Goal: Transaction & Acquisition: Purchase product/service

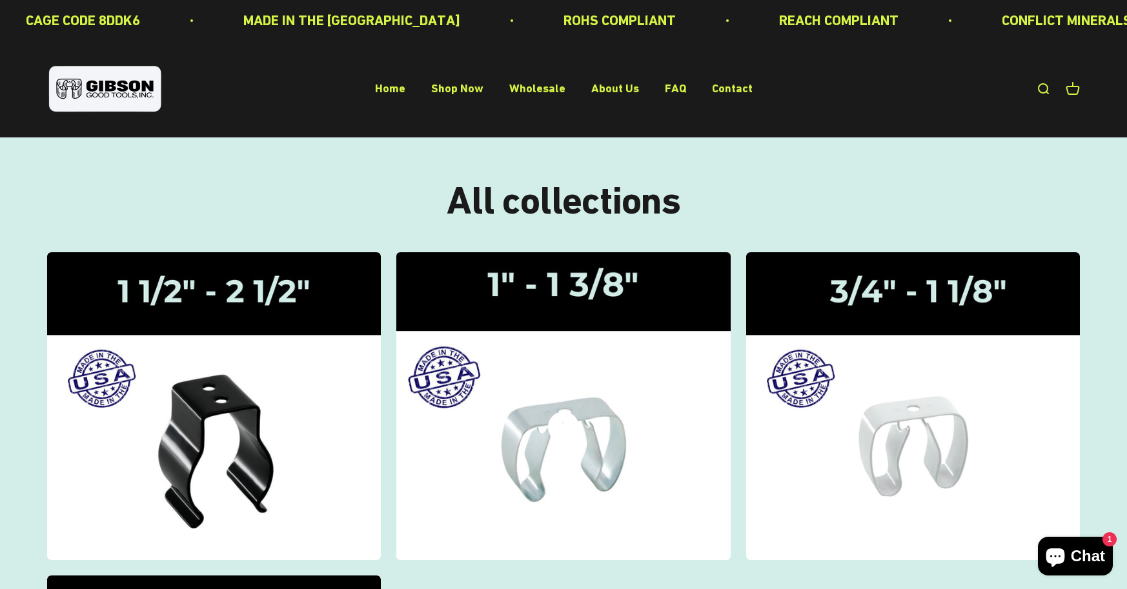
scroll to position [258, 0]
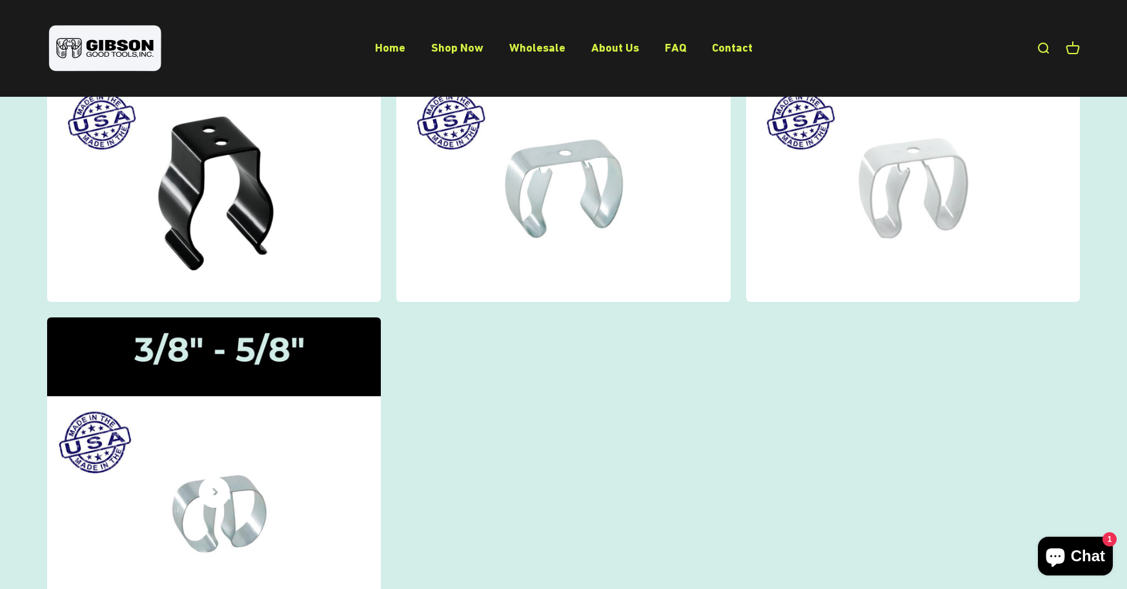
click at [192, 465] on img at bounding box center [214, 472] width 354 height 327
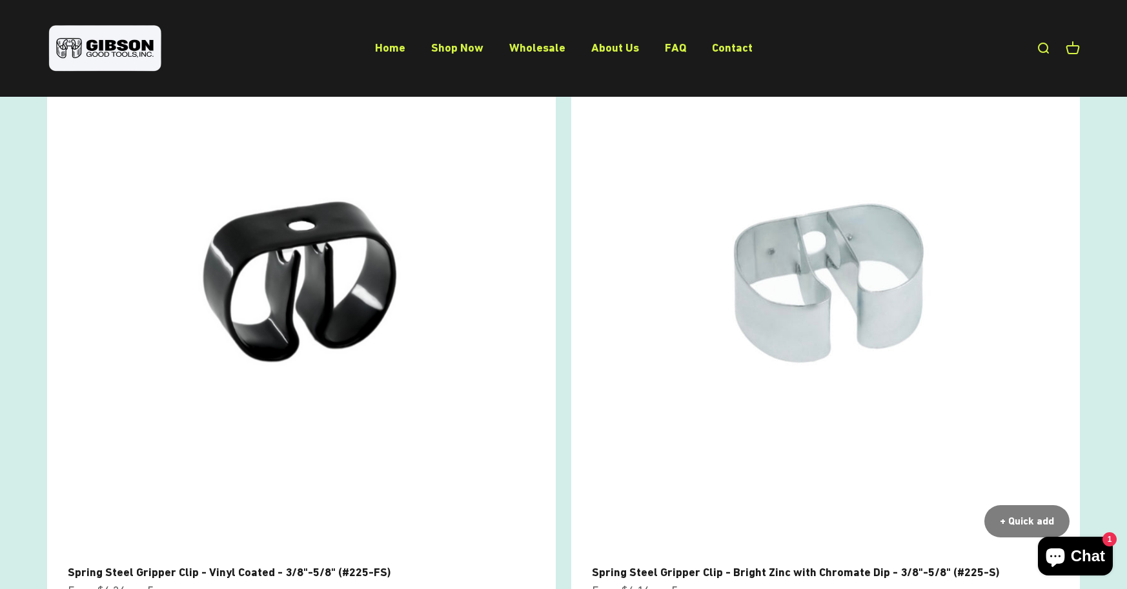
scroll to position [194, 0]
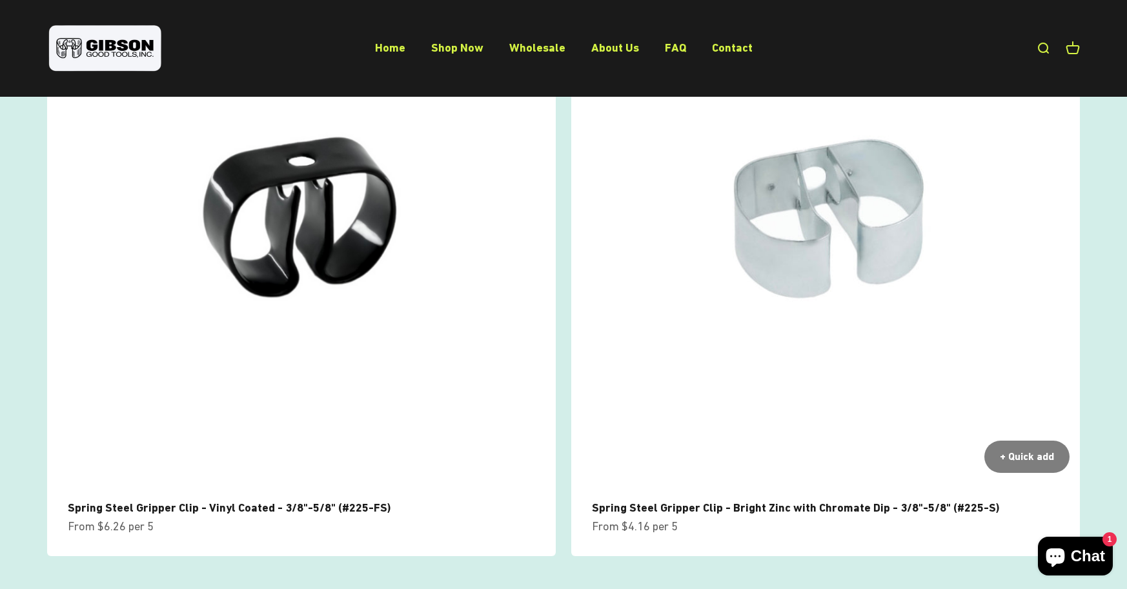
click at [806, 251] on img at bounding box center [825, 229] width 509 height 509
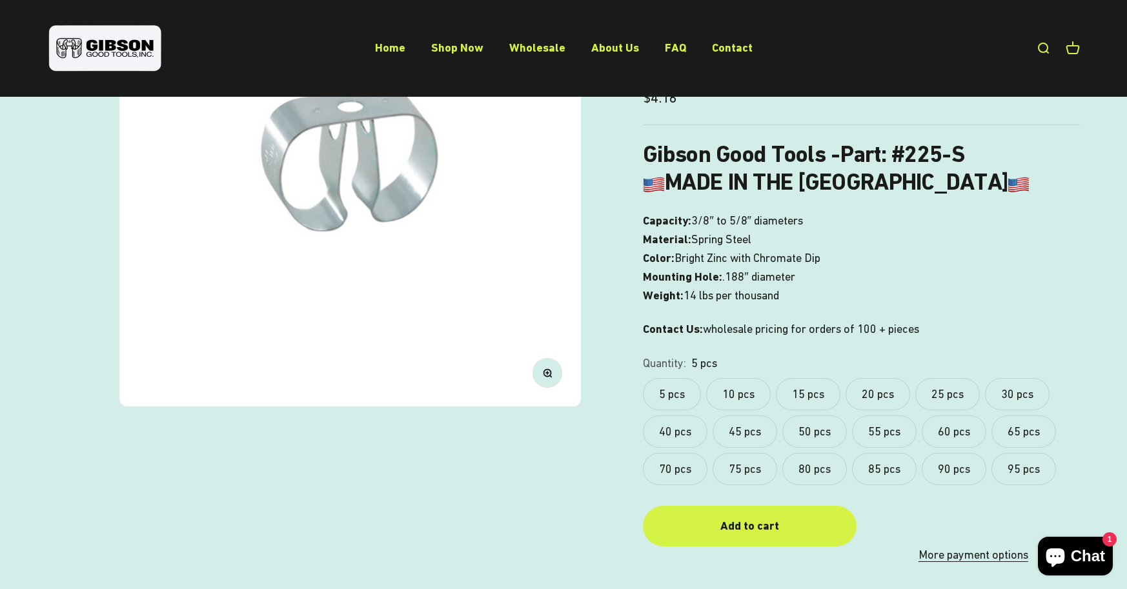
scroll to position [323, 0]
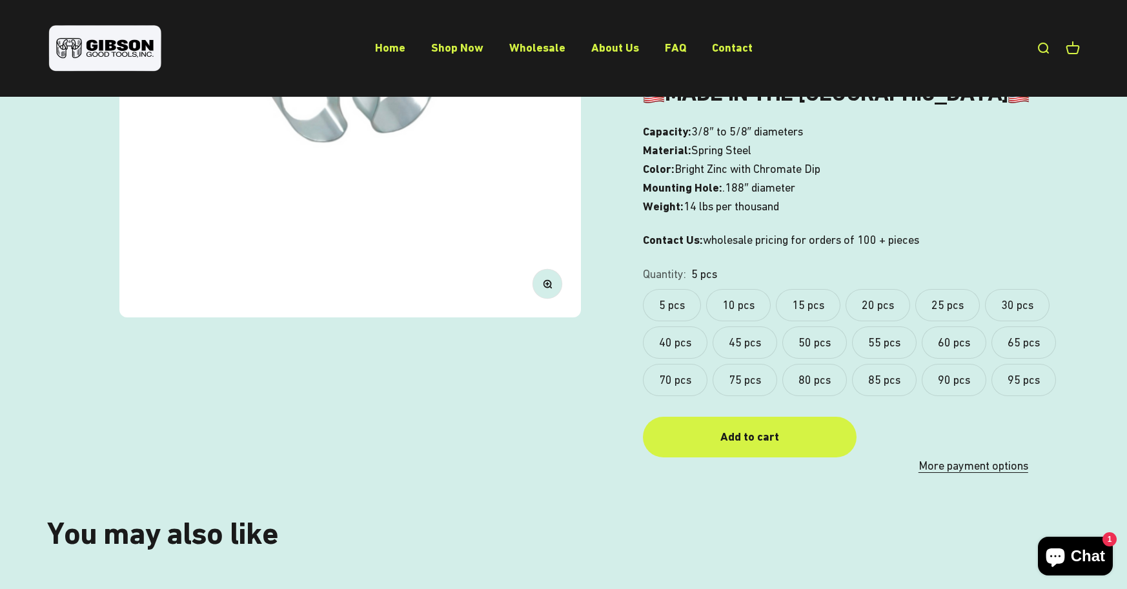
click at [1041, 380] on label "95 pcs" at bounding box center [1024, 380] width 65 height 32
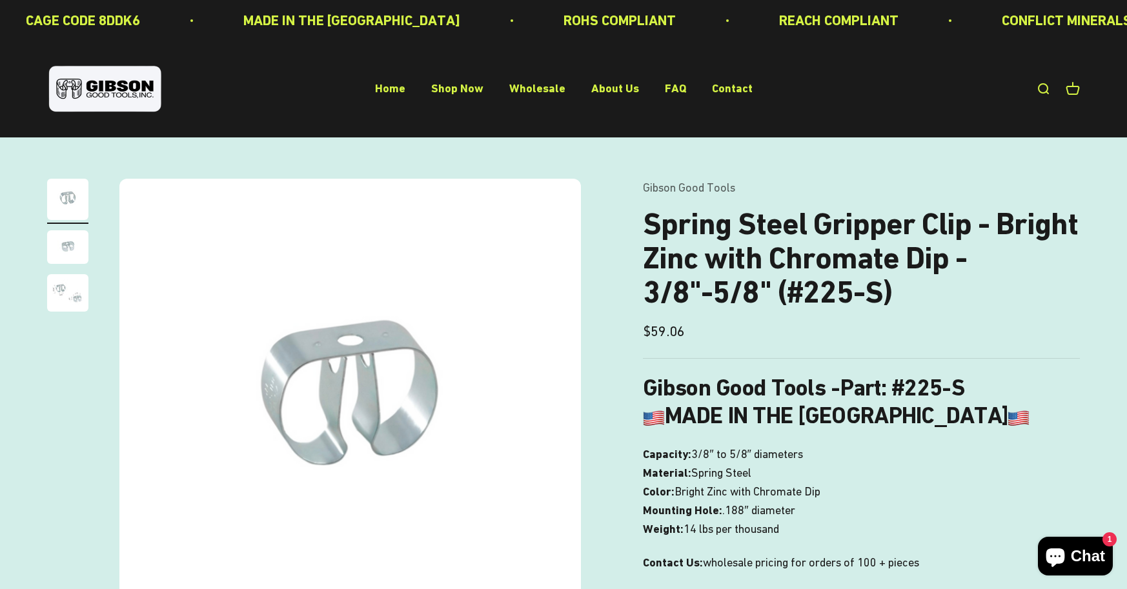
click at [53, 285] on img "Go to item 3" at bounding box center [67, 292] width 41 height 37
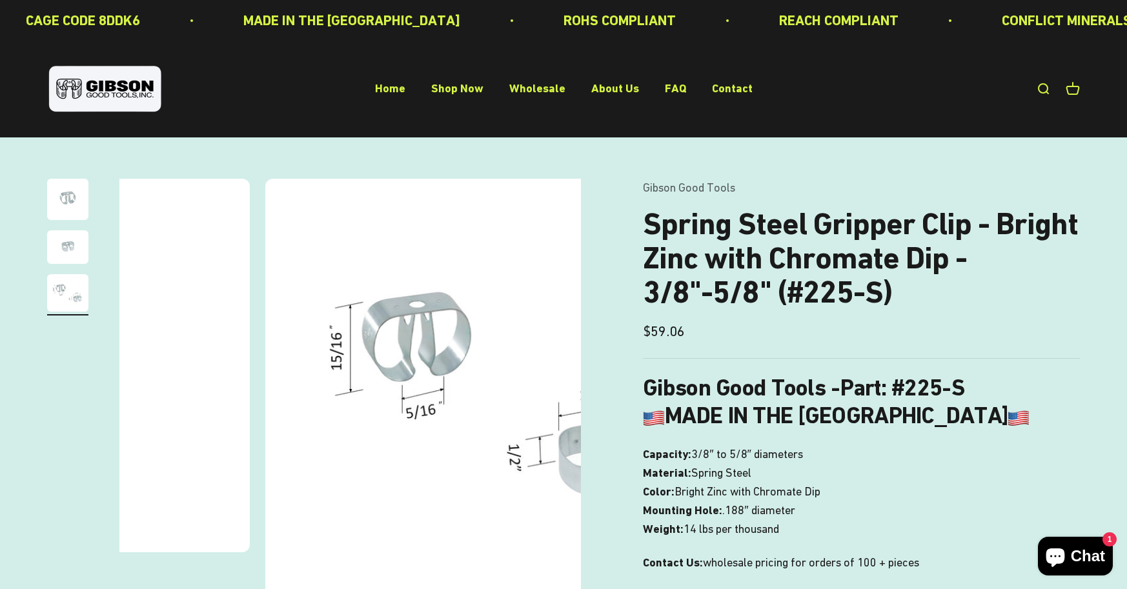
scroll to position [0, 954]
